Goal: Task Accomplishment & Management: Complete application form

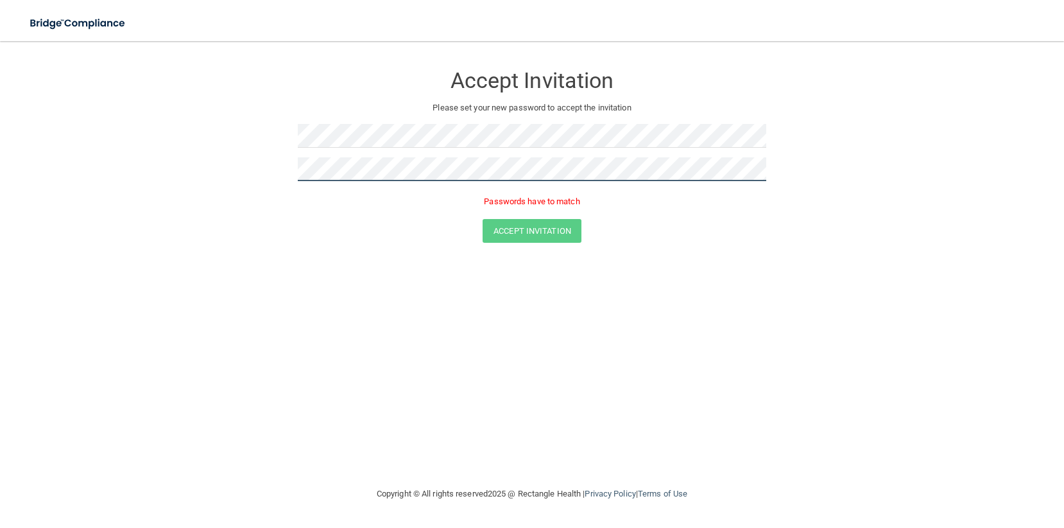
click at [483, 219] on button "Accept Invitation" at bounding box center [532, 231] width 99 height 24
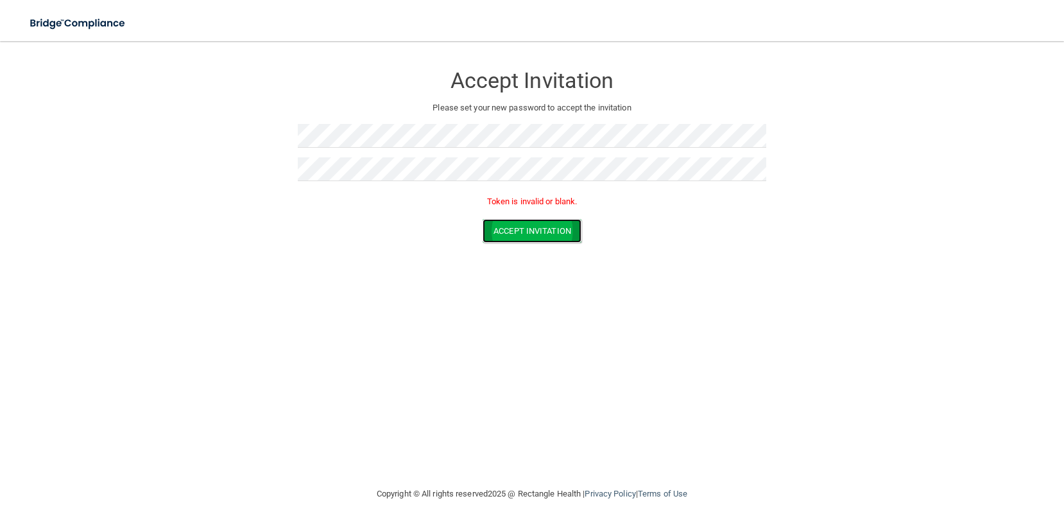
click at [562, 232] on button "Accept Invitation" at bounding box center [532, 231] width 99 height 24
click at [523, 236] on button "Accept Invitation" at bounding box center [532, 231] width 99 height 24
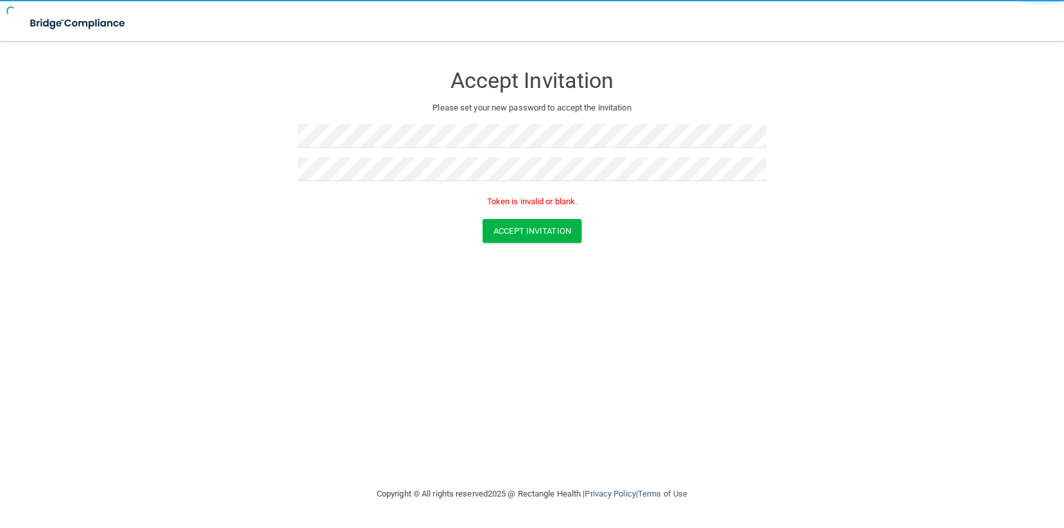
click at [715, 288] on div "Accept Invitation Please set your new password to accept the invitation Token i…" at bounding box center [532, 263] width 1013 height 419
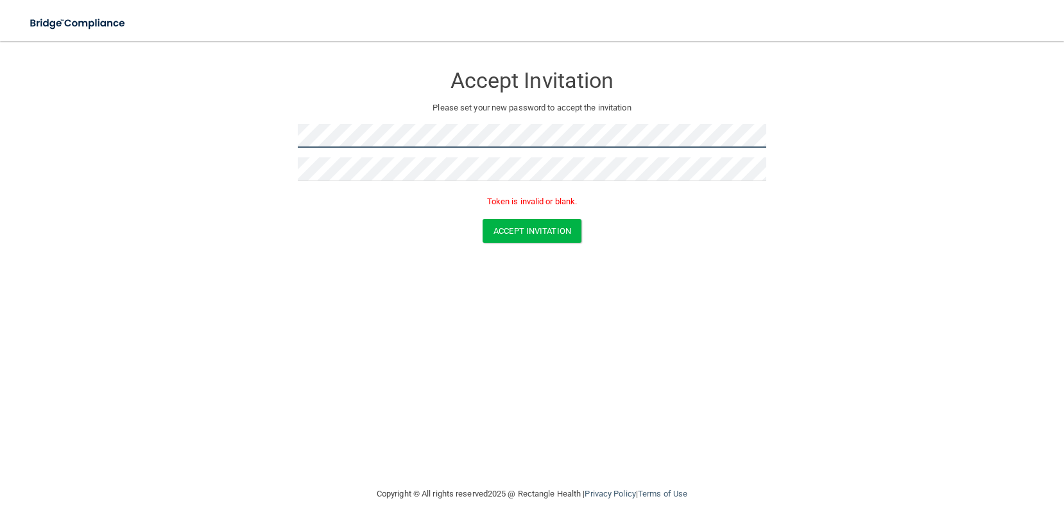
click at [137, 116] on form "Accept Invitation Please set your new password to accept the invitation Token i…" at bounding box center [532, 156] width 1013 height 204
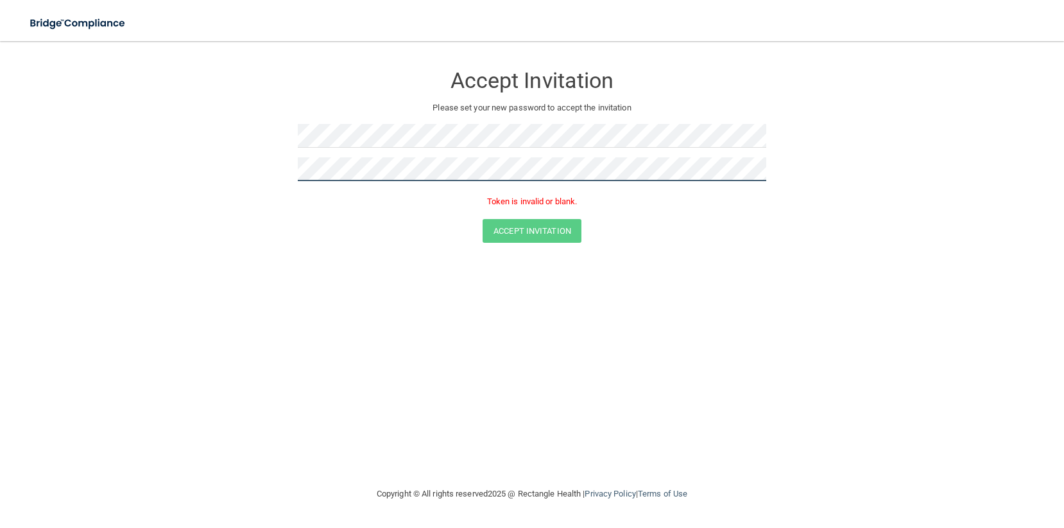
click at [243, 164] on form "Accept Invitation Please set your new password to accept the invitation Token i…" at bounding box center [532, 156] width 1013 height 204
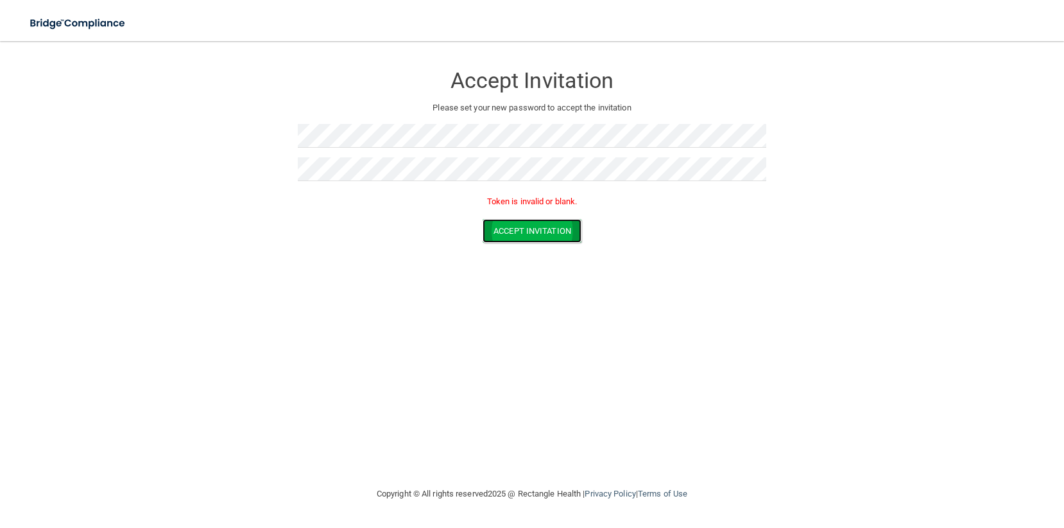
click at [545, 232] on button "Accept Invitation" at bounding box center [532, 231] width 99 height 24
click at [504, 211] on button "Accept Invitation" at bounding box center [532, 212] width 99 height 24
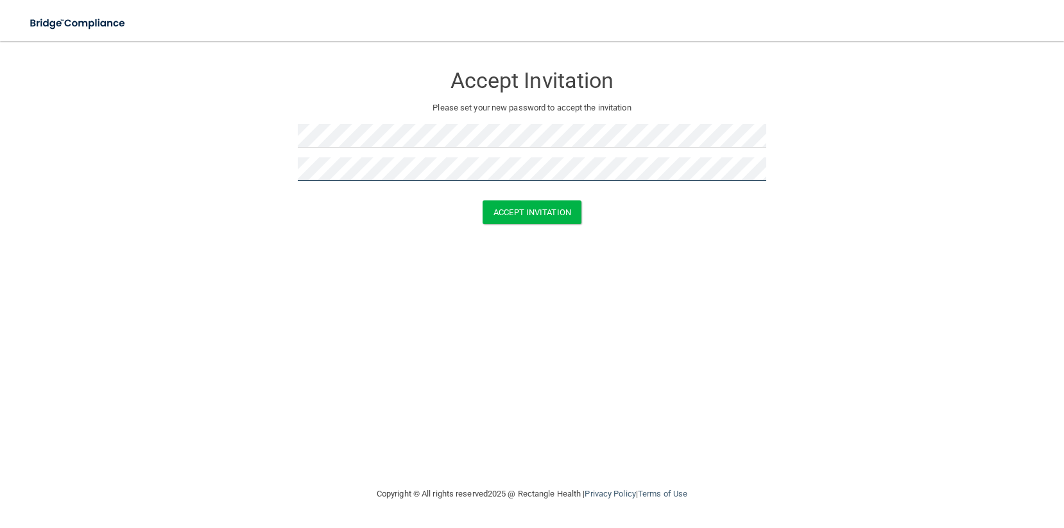
click at [483, 200] on button "Accept Invitation" at bounding box center [532, 212] width 99 height 24
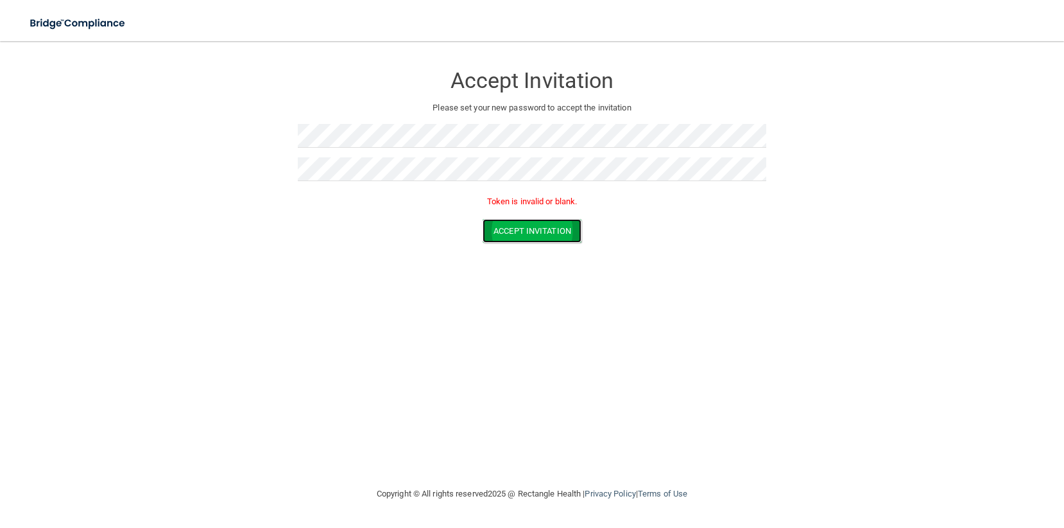
click at [506, 227] on button "Accept Invitation" at bounding box center [532, 231] width 99 height 24
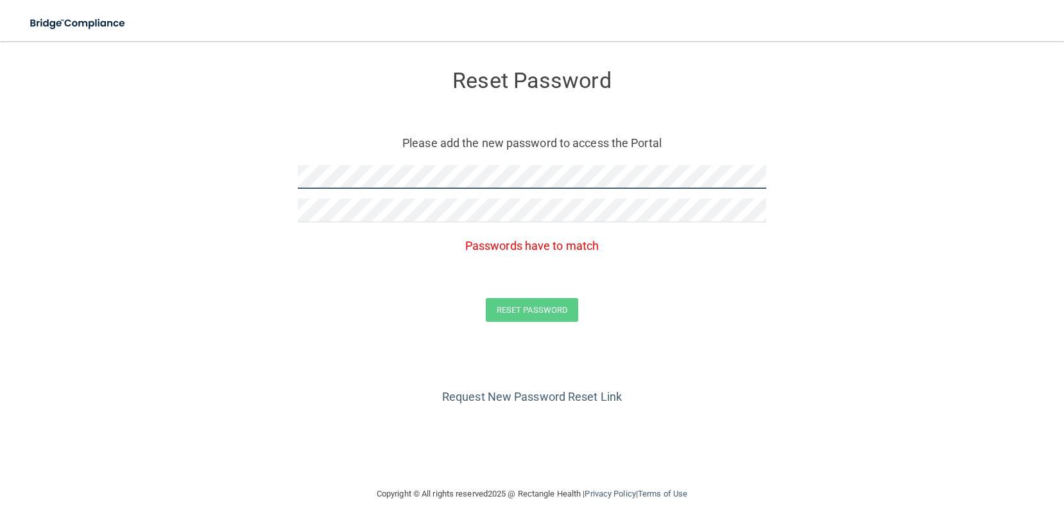
click at [226, 162] on form "Reset Password Please add the new password to access the Portal Passwords have …" at bounding box center [532, 198] width 1013 height 289
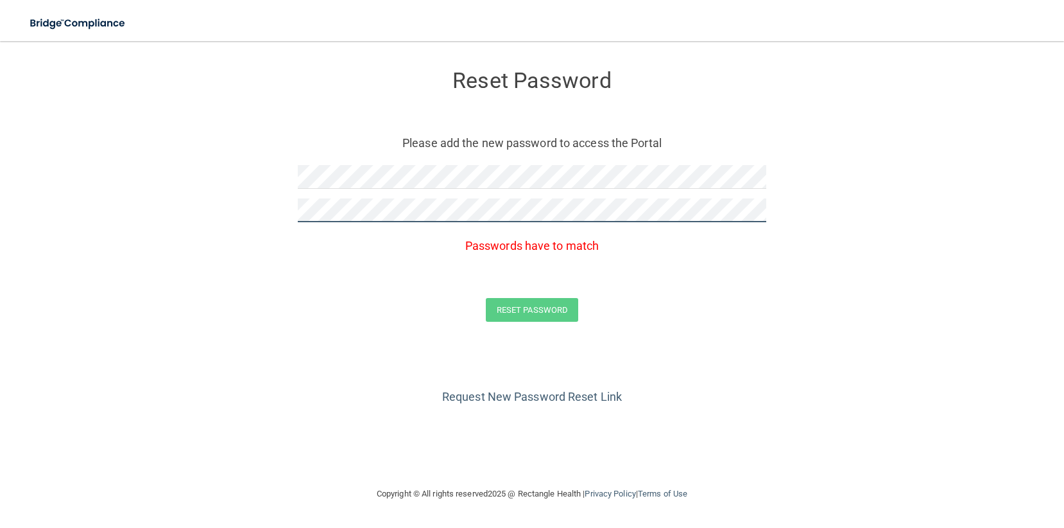
click at [0, 223] on html "Toggle navigation Manage My Enterprise Manage My Location Reset Password Please…" at bounding box center [532, 264] width 1064 height 528
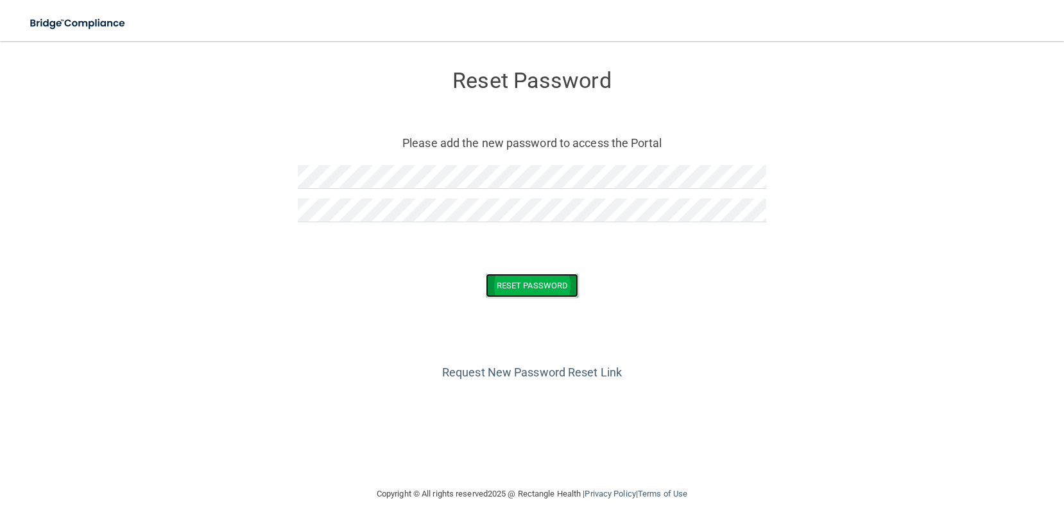
click at [547, 280] on button "Reset Password" at bounding box center [532, 285] width 92 height 24
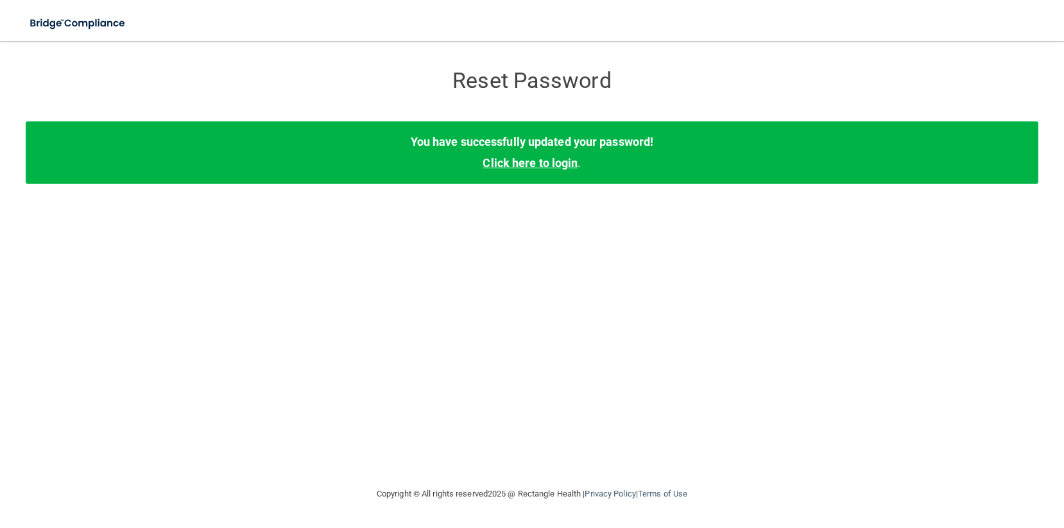
click at [528, 159] on link "Click here to login" at bounding box center [530, 162] width 95 height 13
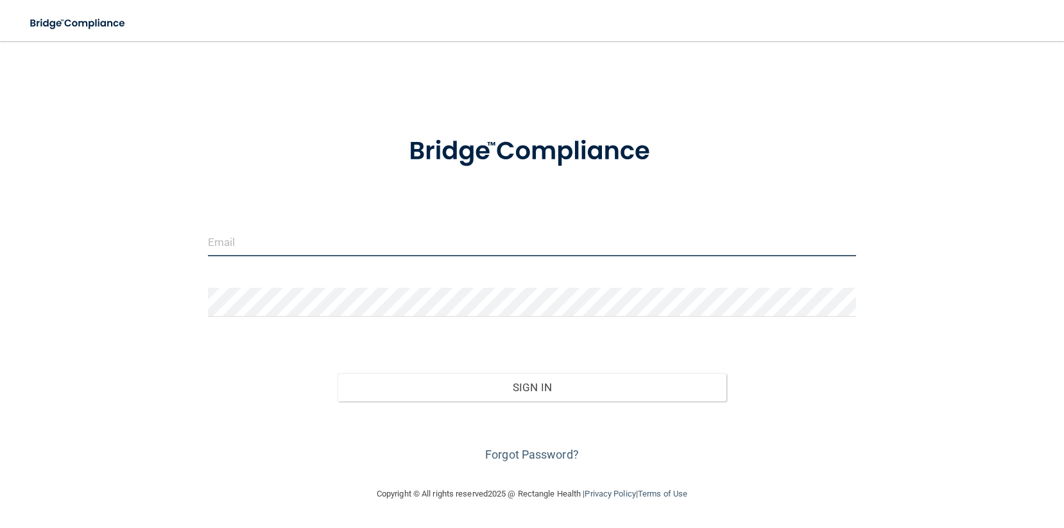
type input "holly@cosmoortho.com"
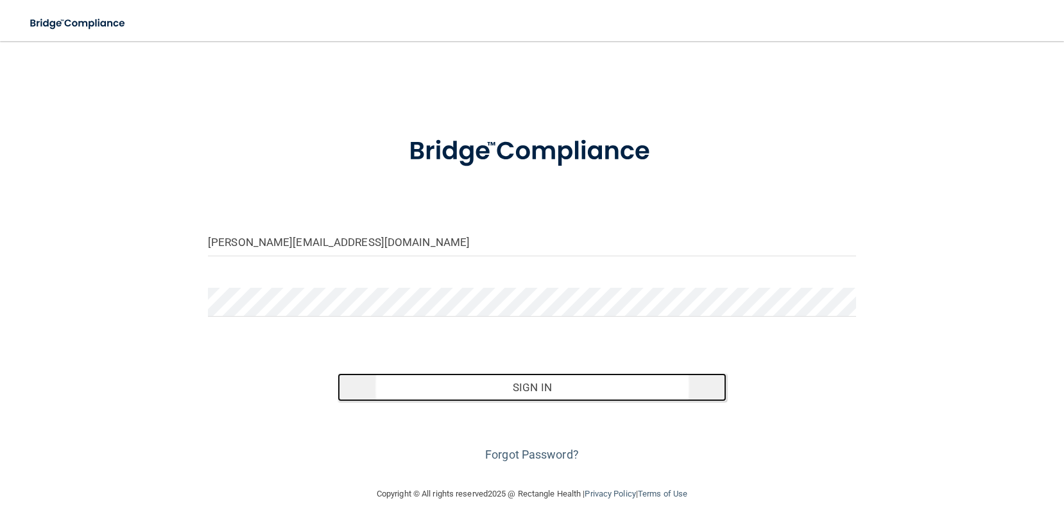
click at [528, 393] on button "Sign In" at bounding box center [532, 387] width 389 height 28
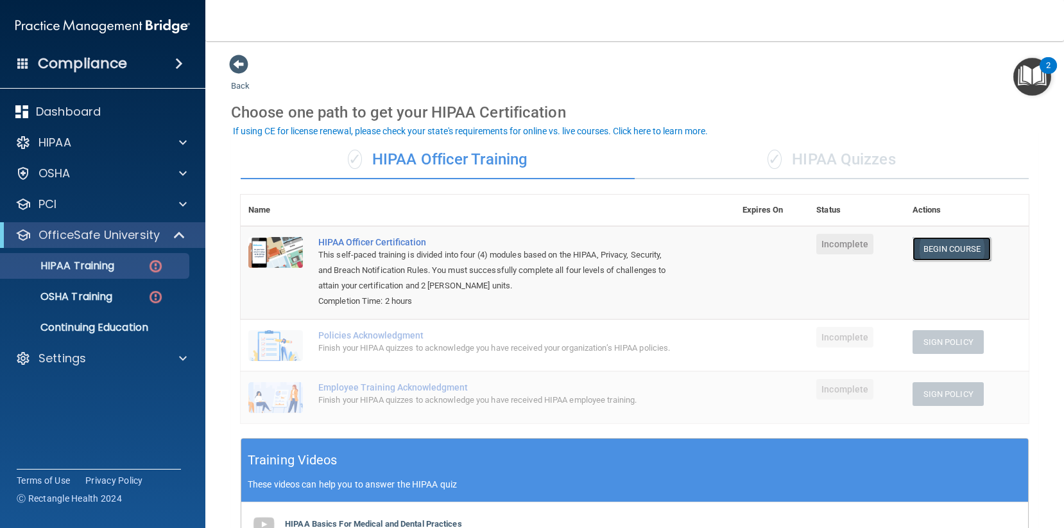
click at [940, 251] on link "Begin Course" at bounding box center [952, 249] width 78 height 24
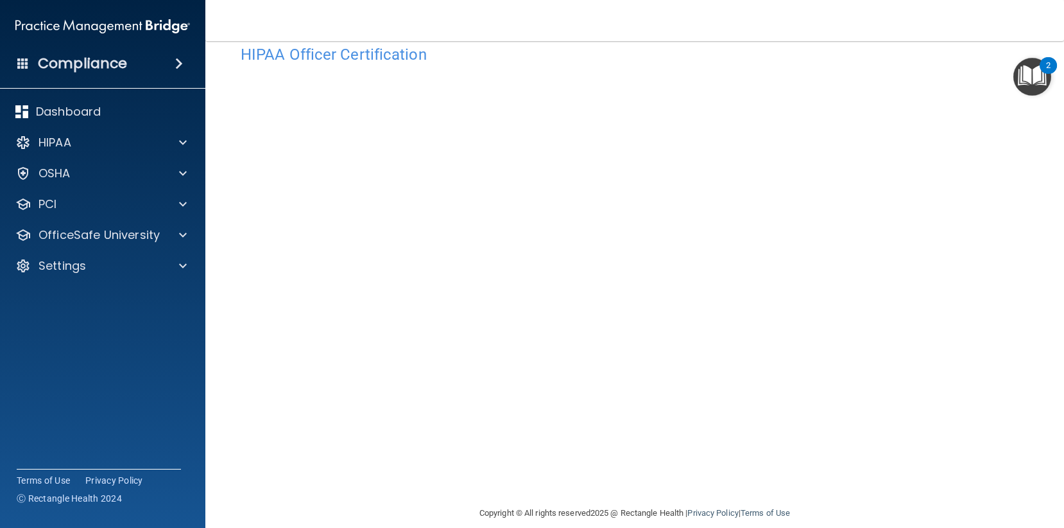
scroll to position [44, 0]
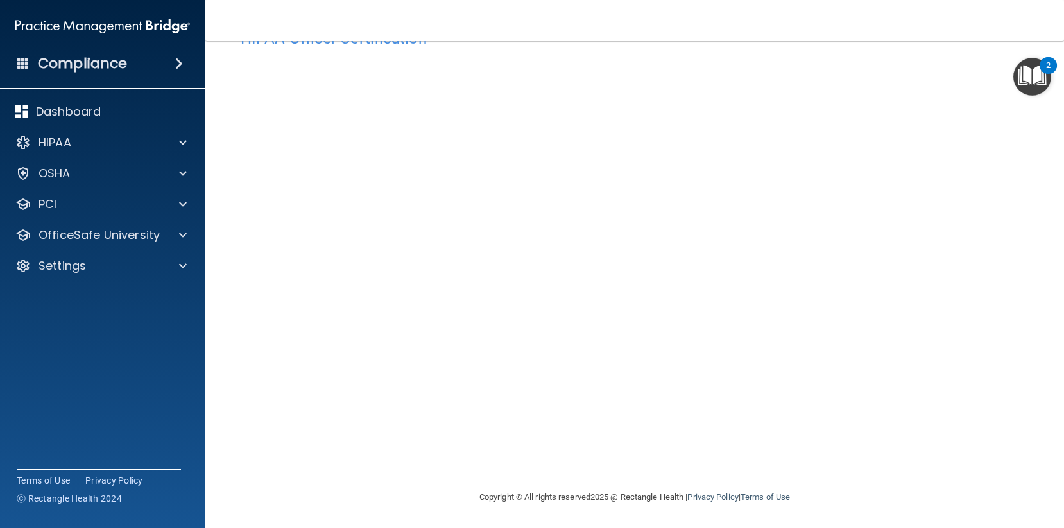
click at [1033, 71] on img "Open Resource Center, 2 new notifications" at bounding box center [1032, 77] width 38 height 38
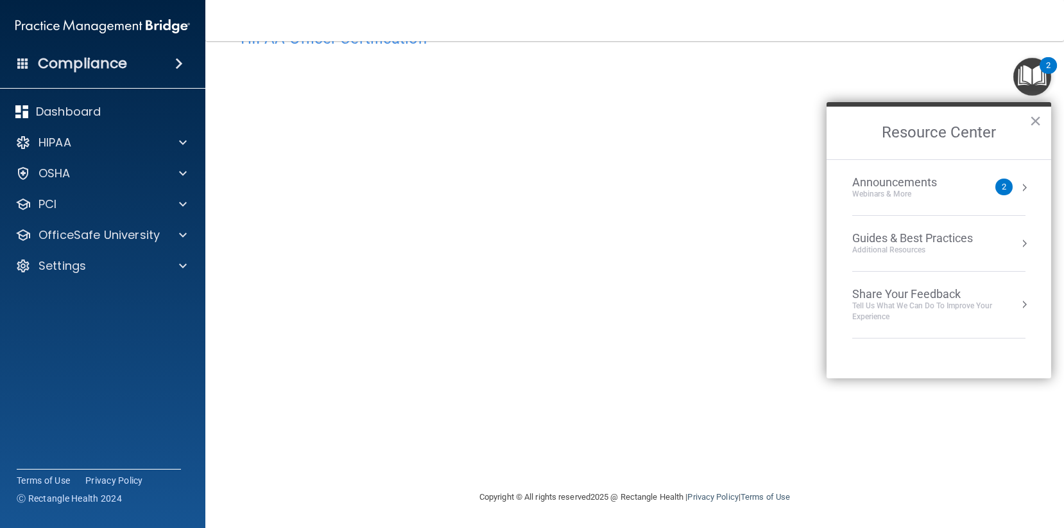
click at [935, 185] on div "Announcements" at bounding box center [907, 182] width 110 height 14
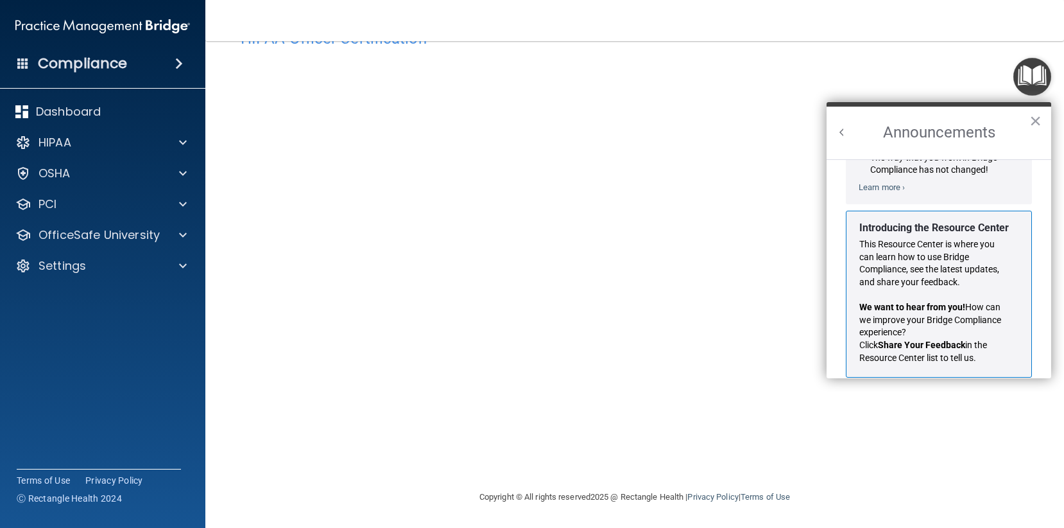
scroll to position [225, 0]
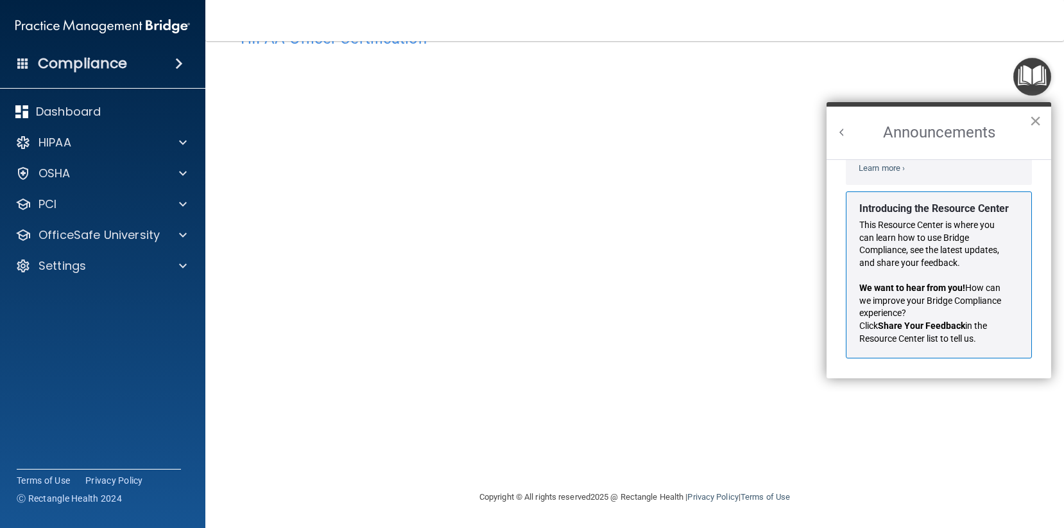
click at [1037, 119] on button "×" at bounding box center [1035, 120] width 12 height 21
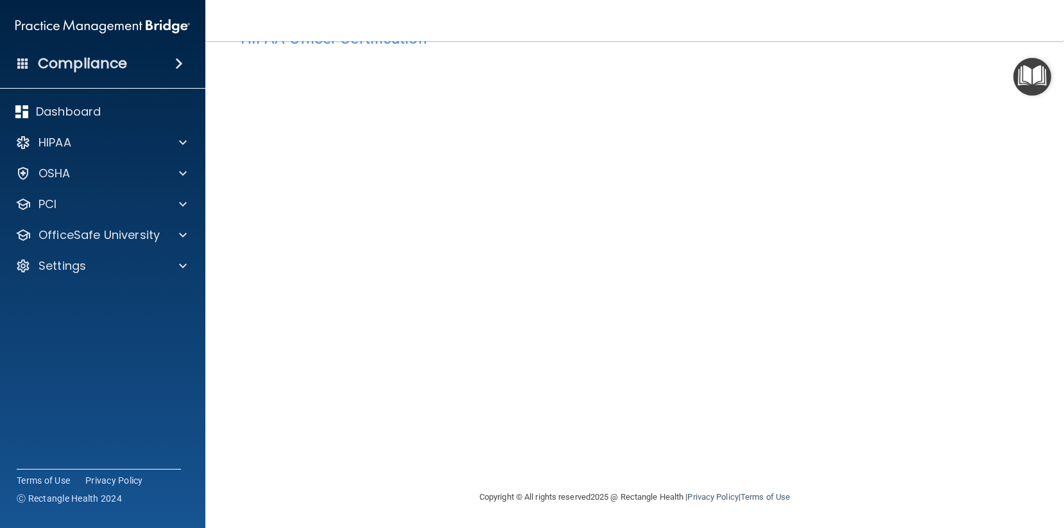
click at [1030, 93] on img "Open Resource Center" at bounding box center [1032, 77] width 38 height 38
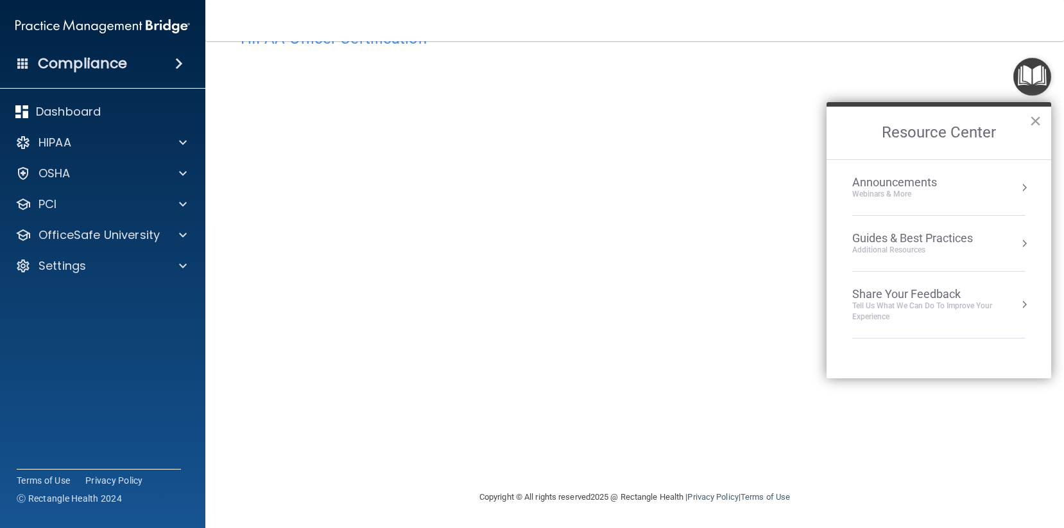
click at [965, 246] on div "Additional Resources" at bounding box center [912, 250] width 121 height 11
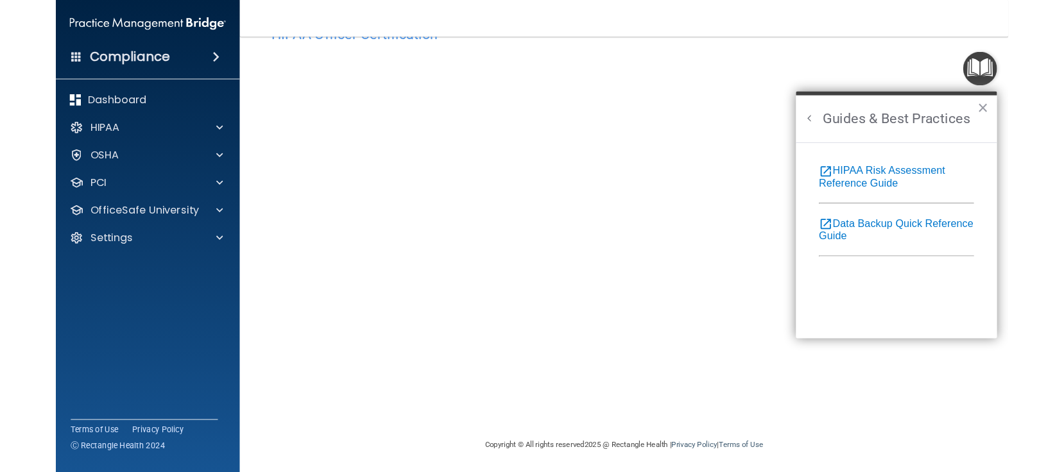
scroll to position [0, 0]
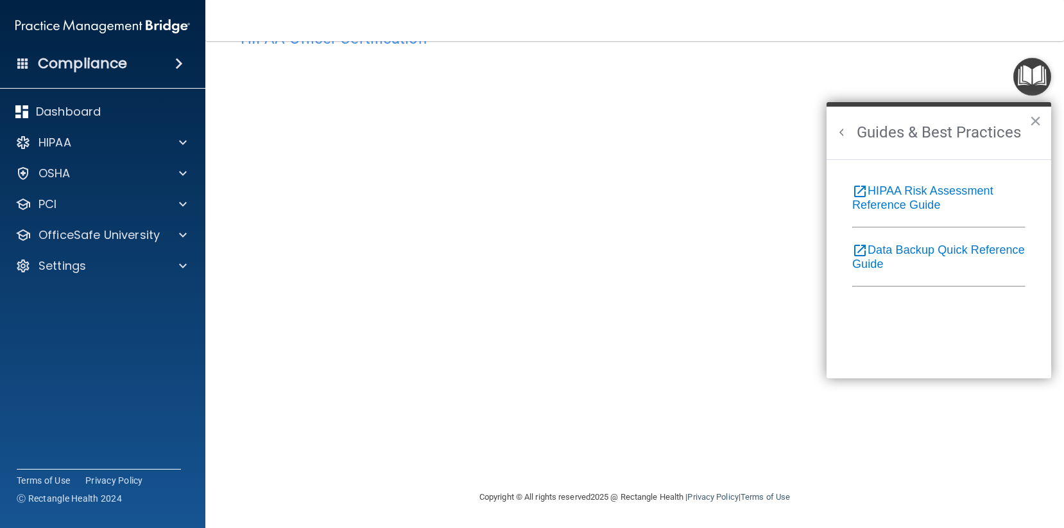
click at [1037, 123] on button "×" at bounding box center [1035, 120] width 12 height 21
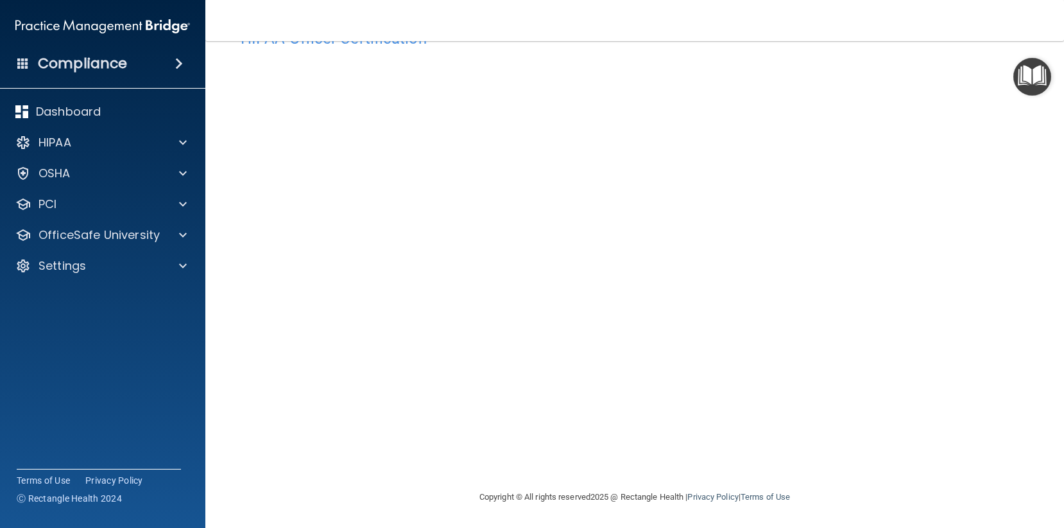
click at [1029, 89] on img "Open Resource Center" at bounding box center [1032, 77] width 38 height 38
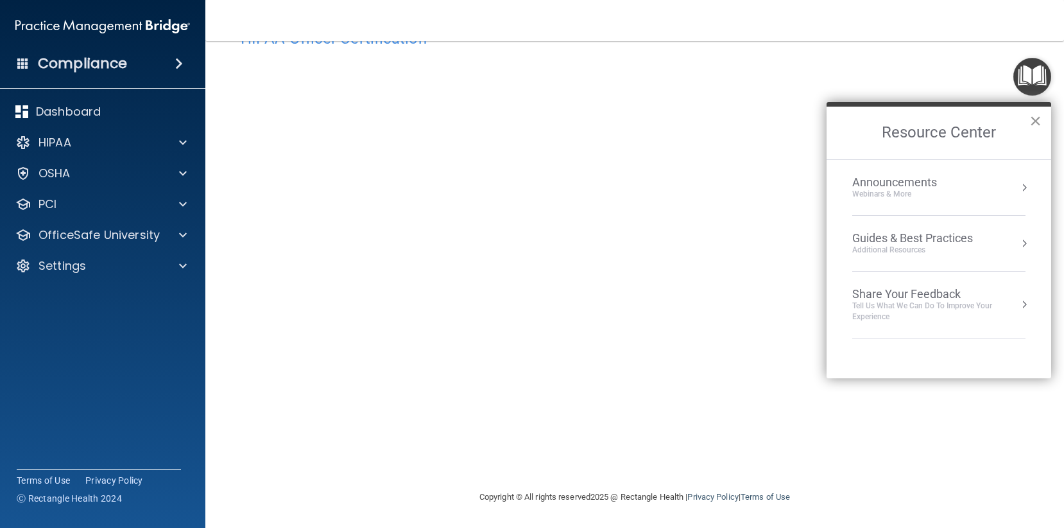
click at [1033, 117] on button "×" at bounding box center [1035, 120] width 12 height 21
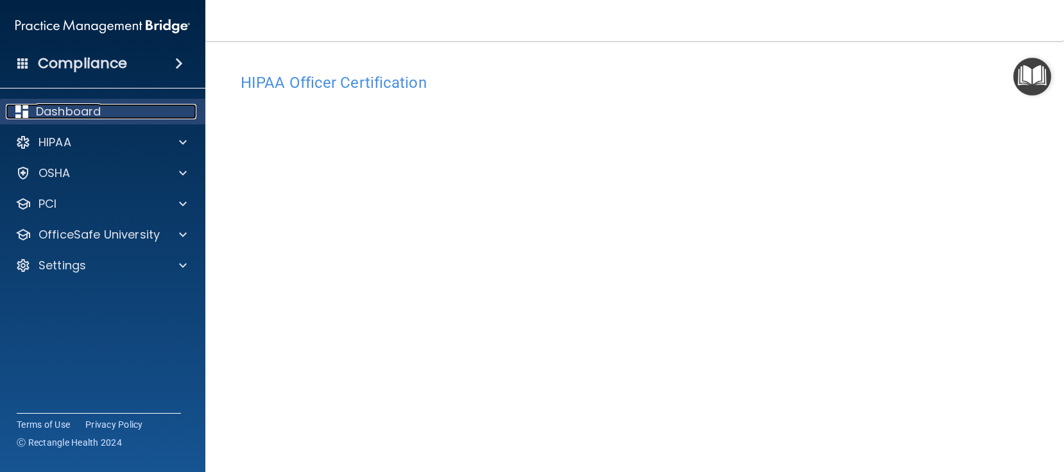
click at [85, 114] on p "Dashboard" at bounding box center [68, 111] width 65 height 15
